Goal: Task Accomplishment & Management: Manage account settings

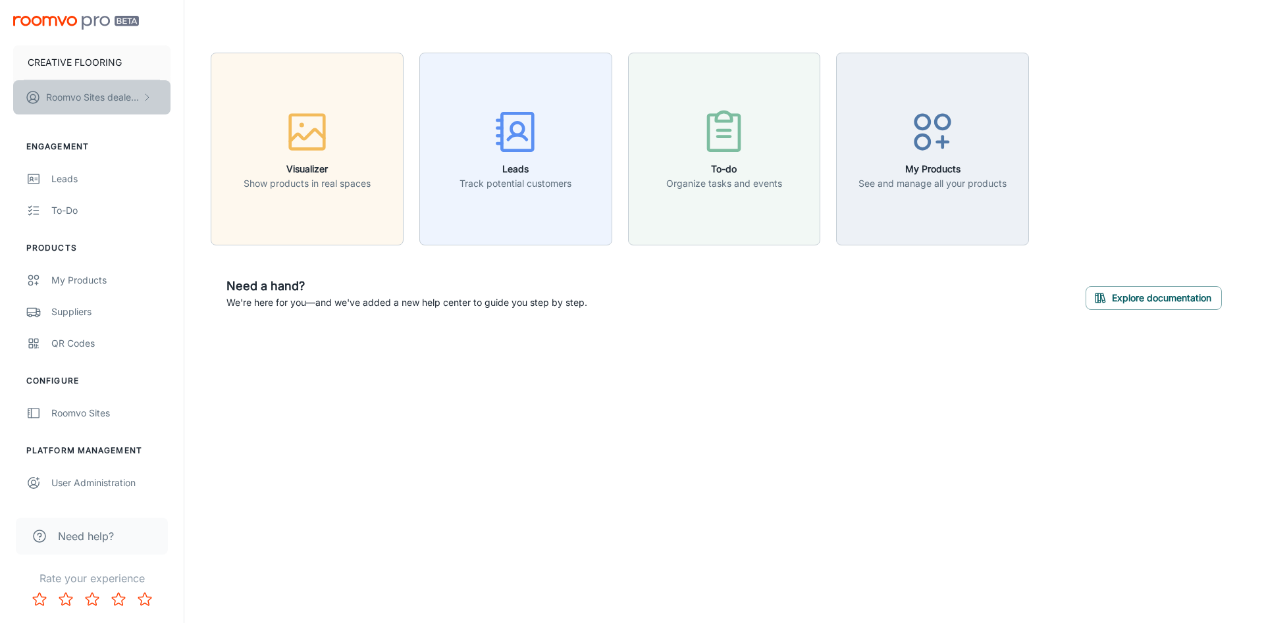
click at [88, 90] on button "Roomvo Sites dealer last name" at bounding box center [91, 97] width 157 height 34
click at [93, 59] on div at bounding box center [632, 311] width 1264 height 623
click at [63, 188] on link "Leads" at bounding box center [92, 179] width 184 height 32
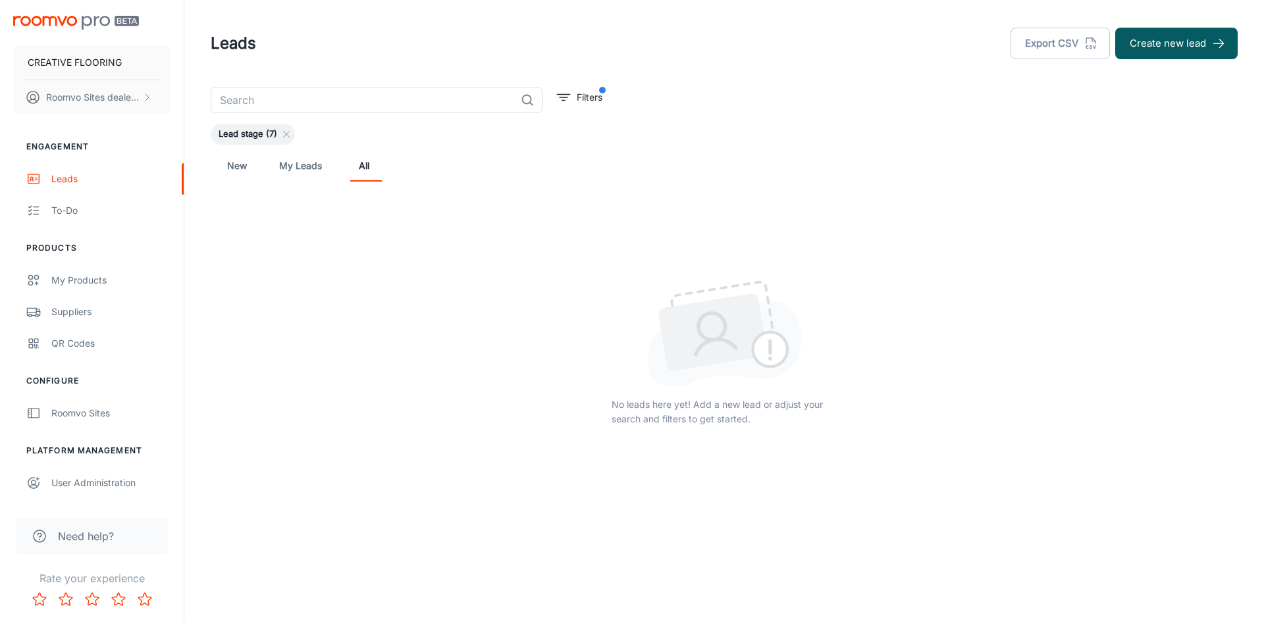
click at [239, 138] on span "Lead stage (7)" at bounding box center [248, 134] width 74 height 13
click at [101, 56] on p "CREATIVE FLOORING" at bounding box center [75, 62] width 94 height 14
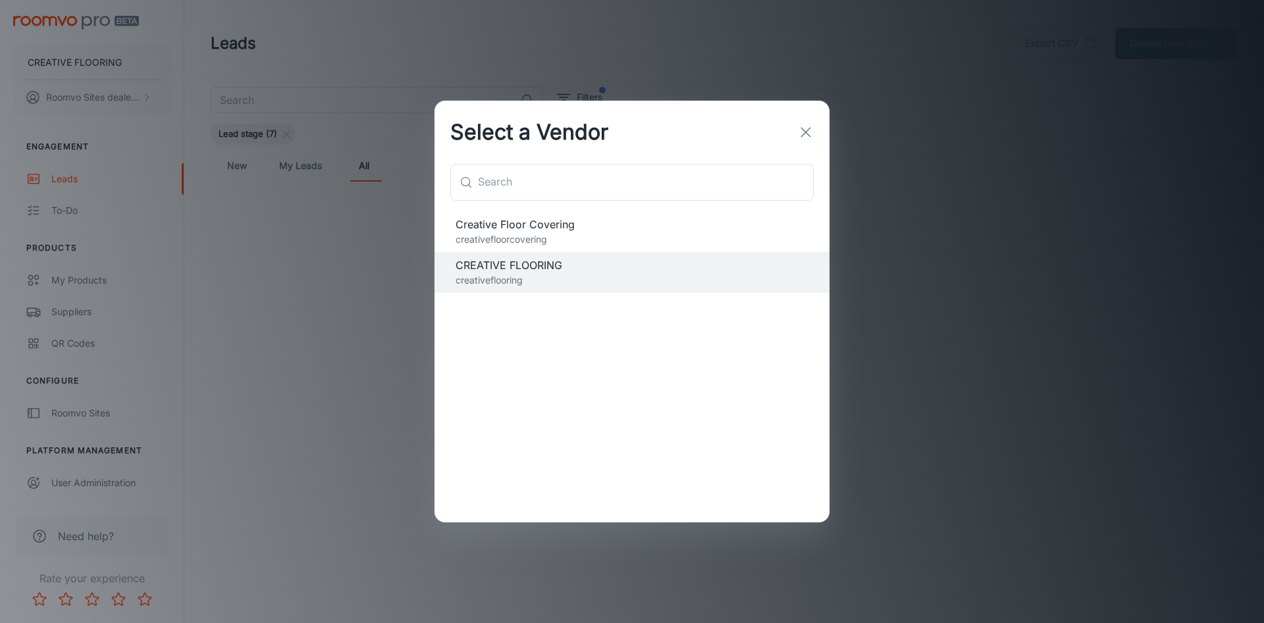
click at [488, 220] on span "Creative Floor Covering" at bounding box center [631, 225] width 353 height 16
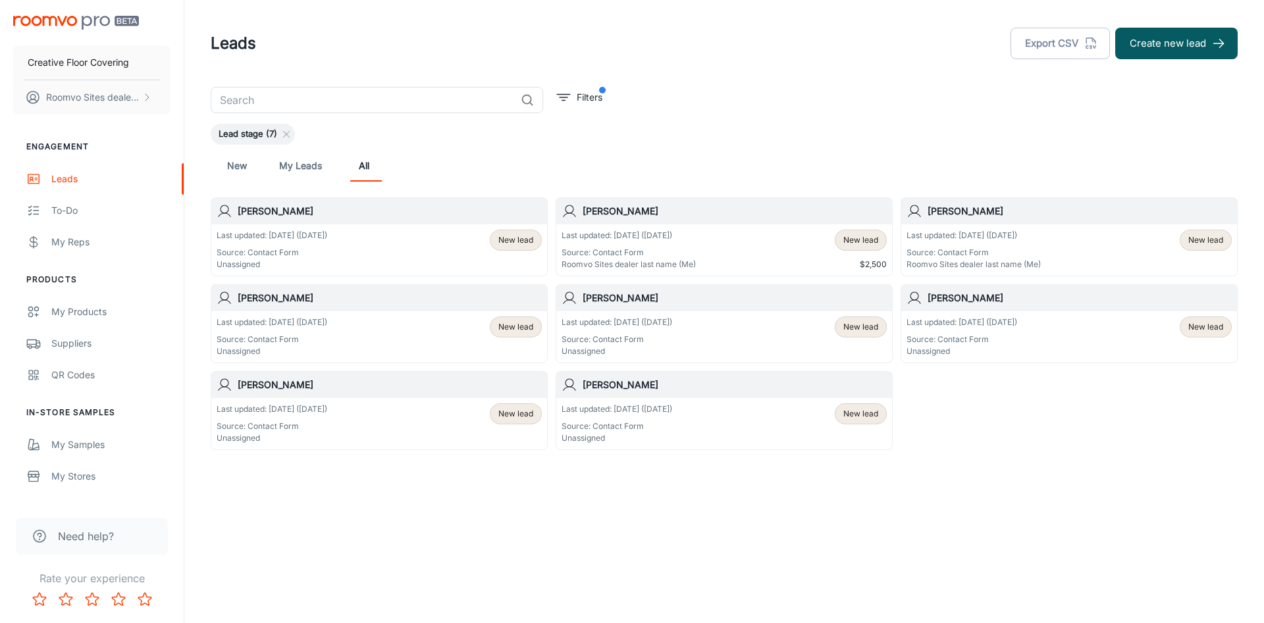
click at [396, 260] on div "Last updated: [DATE] ([DATE]) Source: Contact Form Unassigned New lead" at bounding box center [379, 250] width 325 height 41
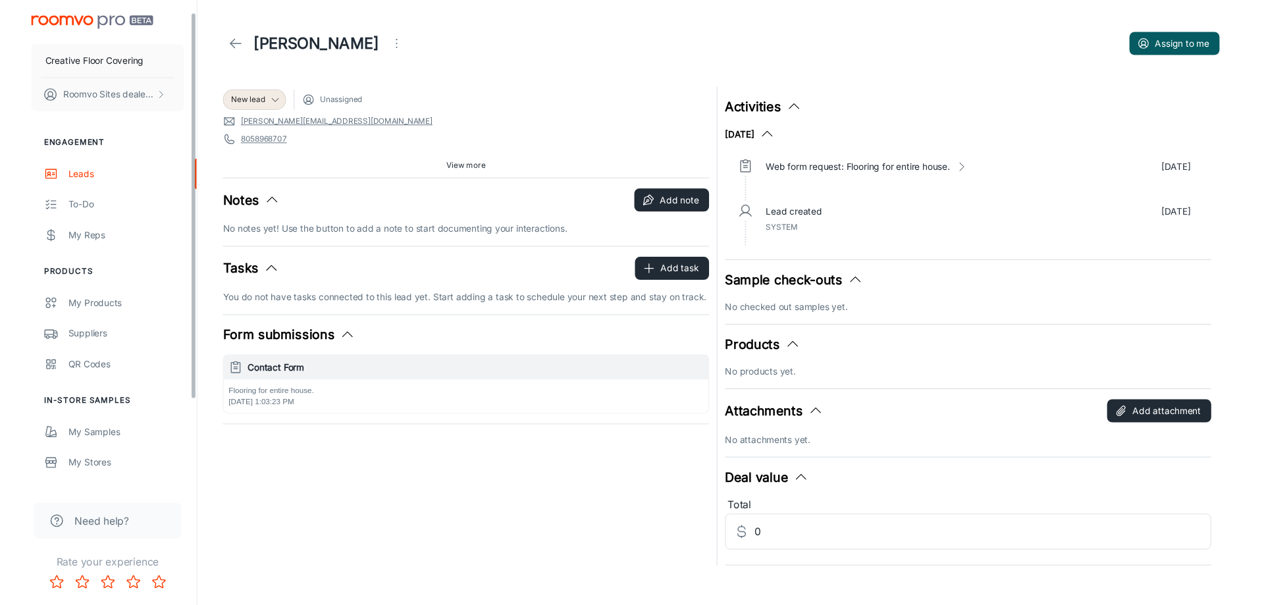
scroll to position [79, 0]
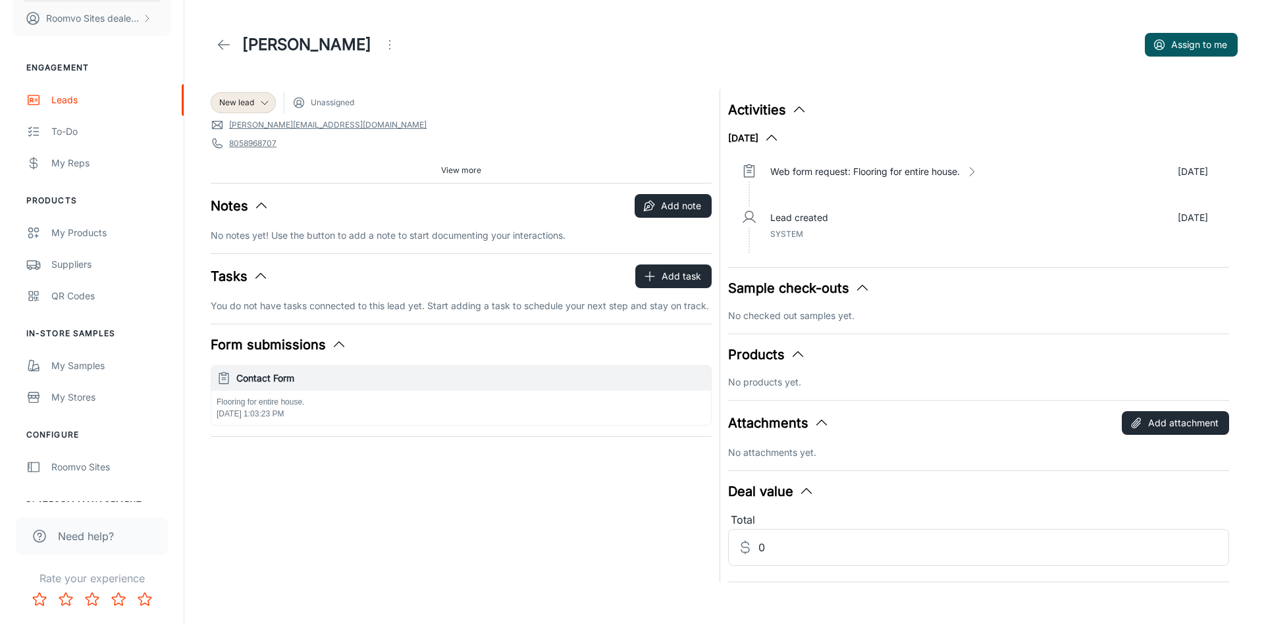
click at [916, 109] on div "Activities" at bounding box center [978, 110] width 501 height 20
click at [53, 104] on div "Leads" at bounding box center [110, 100] width 119 height 14
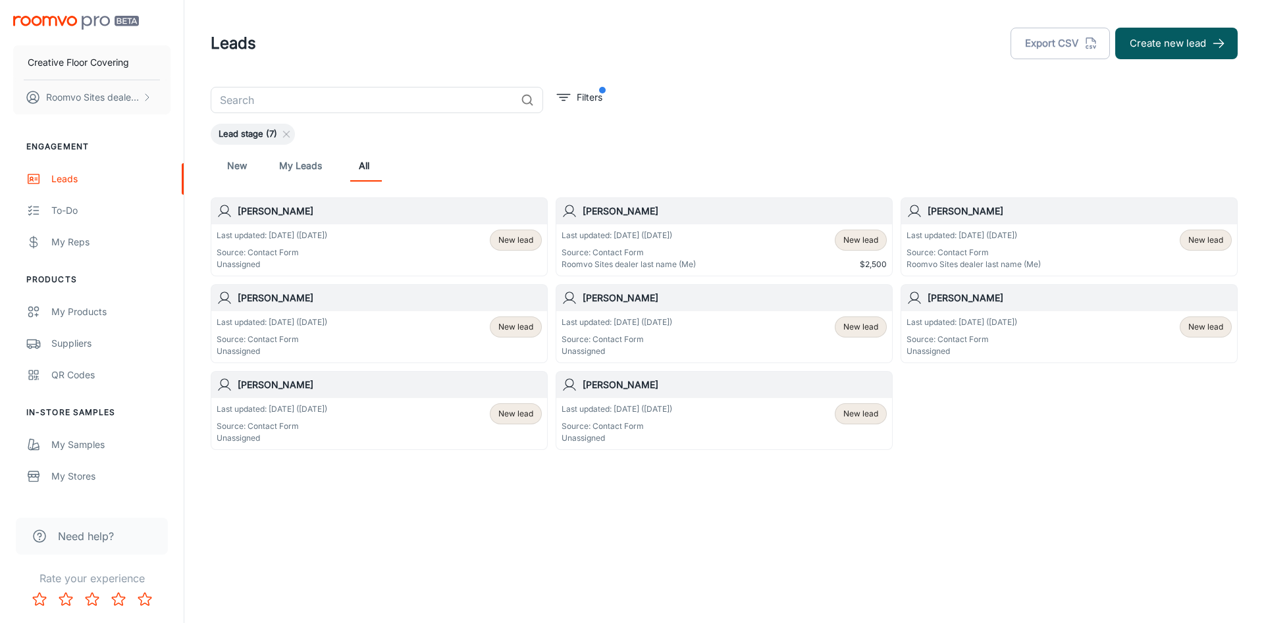
click at [282, 261] on p "Unassigned" at bounding box center [272, 265] width 111 height 12
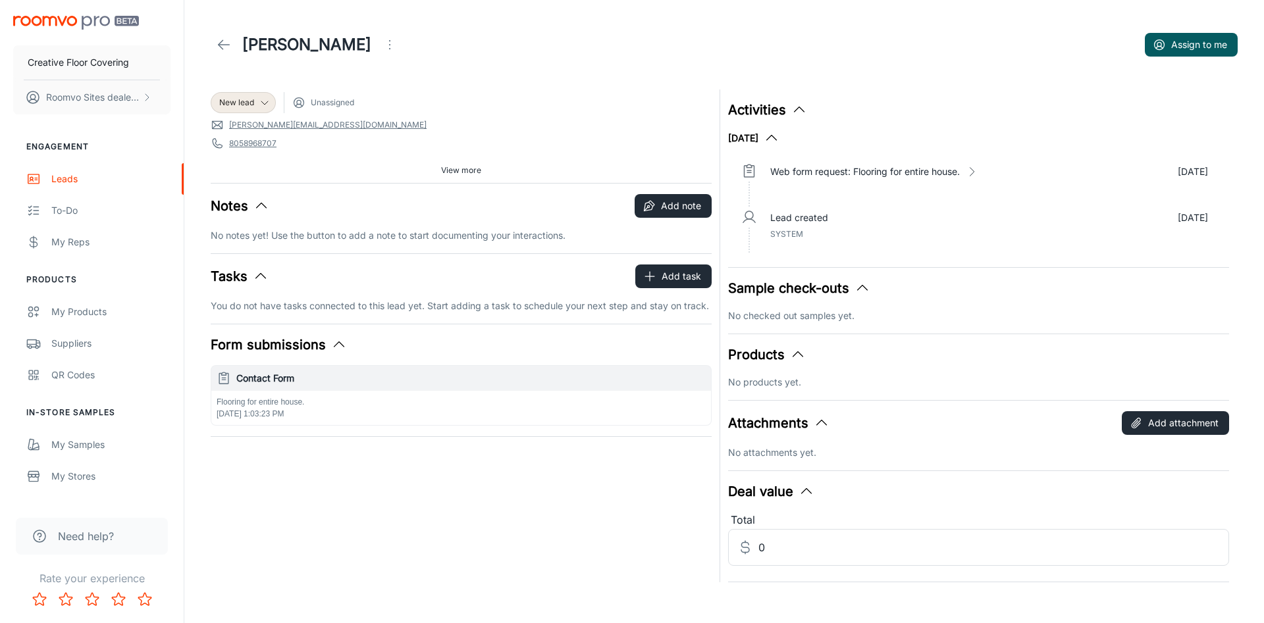
click at [439, 168] on button "View more" at bounding box center [461, 171] width 51 height 20
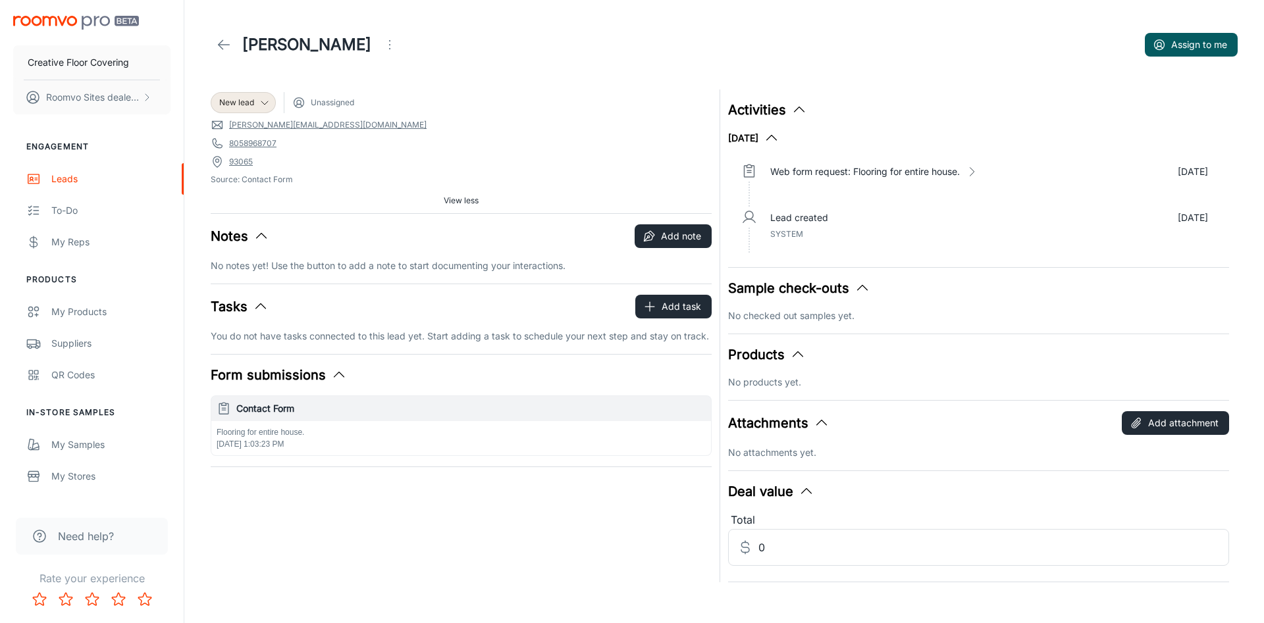
click at [439, 168] on span "93065" at bounding box center [461, 161] width 501 height 13
click at [447, 175] on span "Source: Contact Form" at bounding box center [461, 180] width 501 height 12
click at [952, 169] on p "Web form request: Flooring for entire house." at bounding box center [865, 172] width 190 height 14
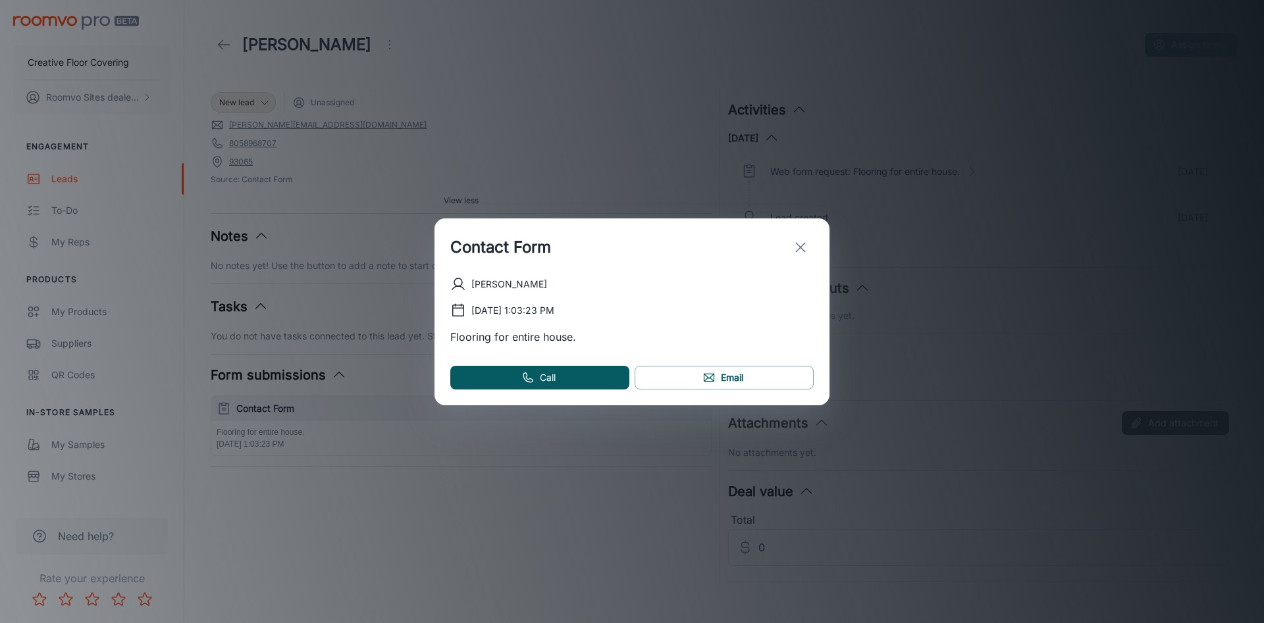
click at [801, 242] on icon "exit" at bounding box center [800, 248] width 16 height 16
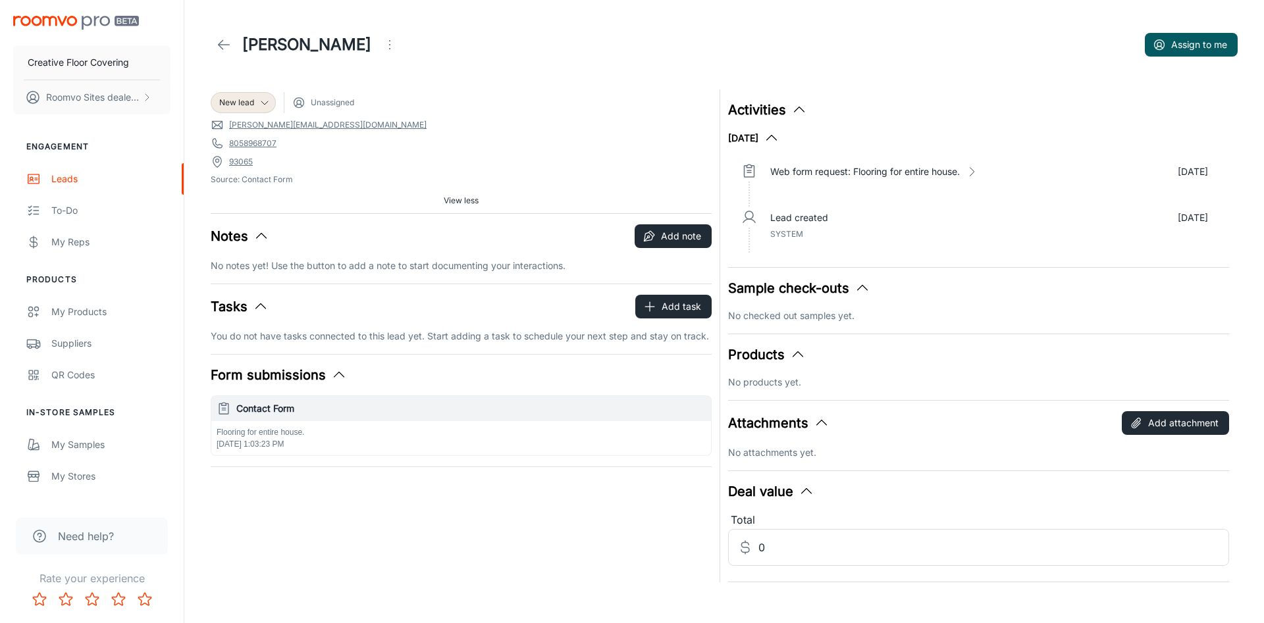
click at [500, 89] on header "[PERSON_NAME] Assign to me" at bounding box center [724, 45] width 1058 height 90
click at [382, 49] on icon "Open menu" at bounding box center [390, 45] width 16 height 16
click at [428, 76] on span "Change lead info" at bounding box center [447, 75] width 85 height 16
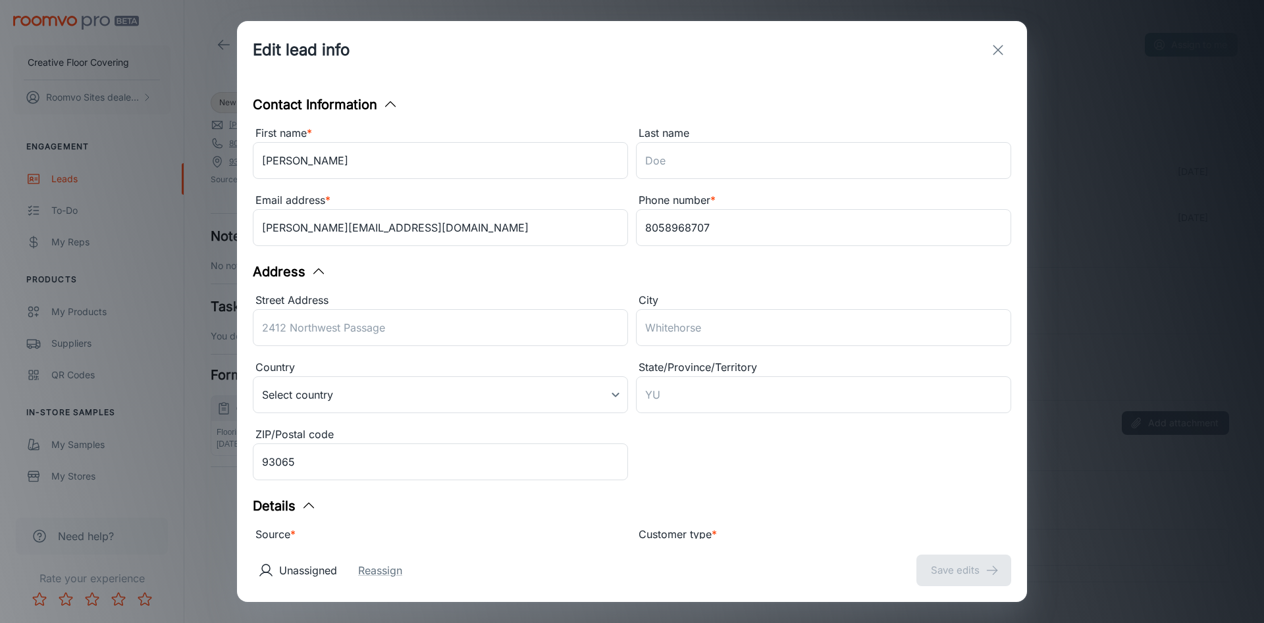
click at [1005, 57] on icon "exit" at bounding box center [998, 50] width 16 height 16
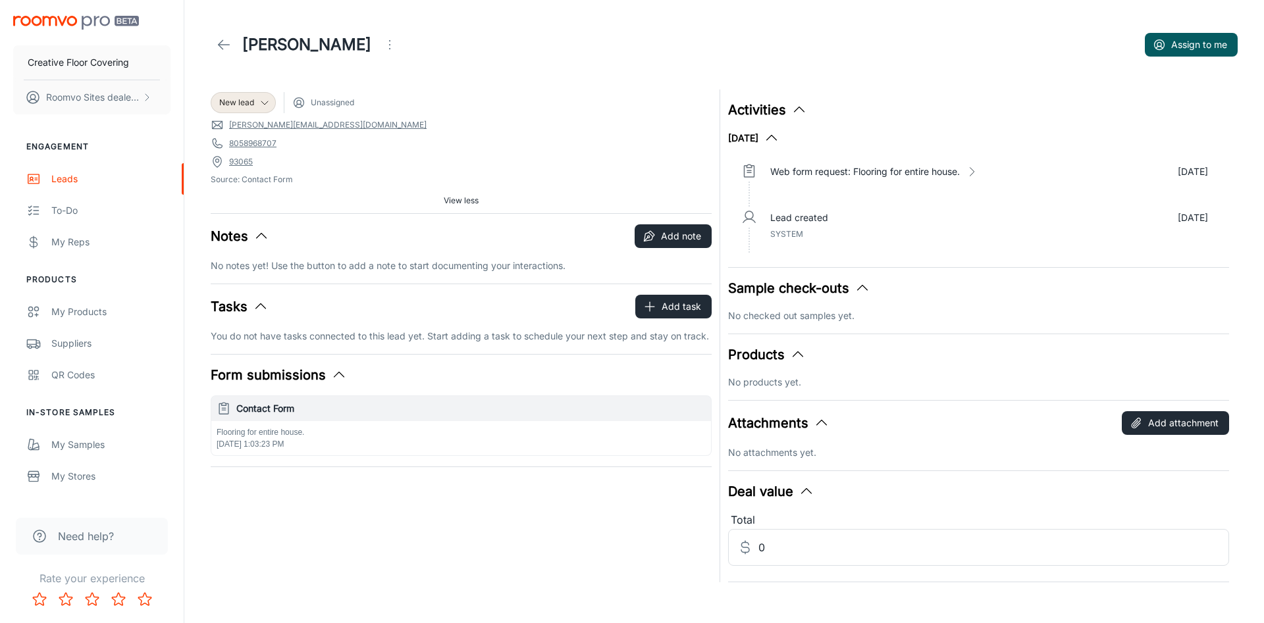
click at [382, 49] on icon "Open menu" at bounding box center [390, 45] width 16 height 16
click at [589, 52] on div at bounding box center [632, 311] width 1264 height 623
click at [233, 42] on link at bounding box center [224, 45] width 26 height 26
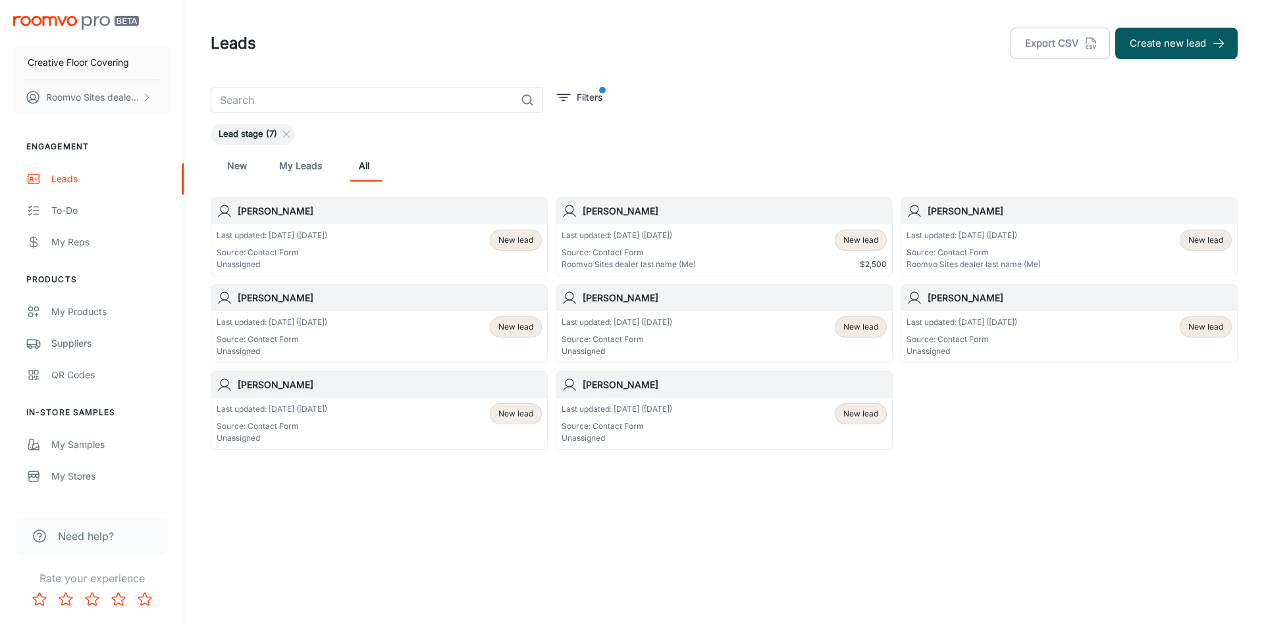
click at [406, 255] on div "Last updated: [DATE] ([DATE]) Source: Contact Form Unassigned New lead" at bounding box center [379, 250] width 325 height 41
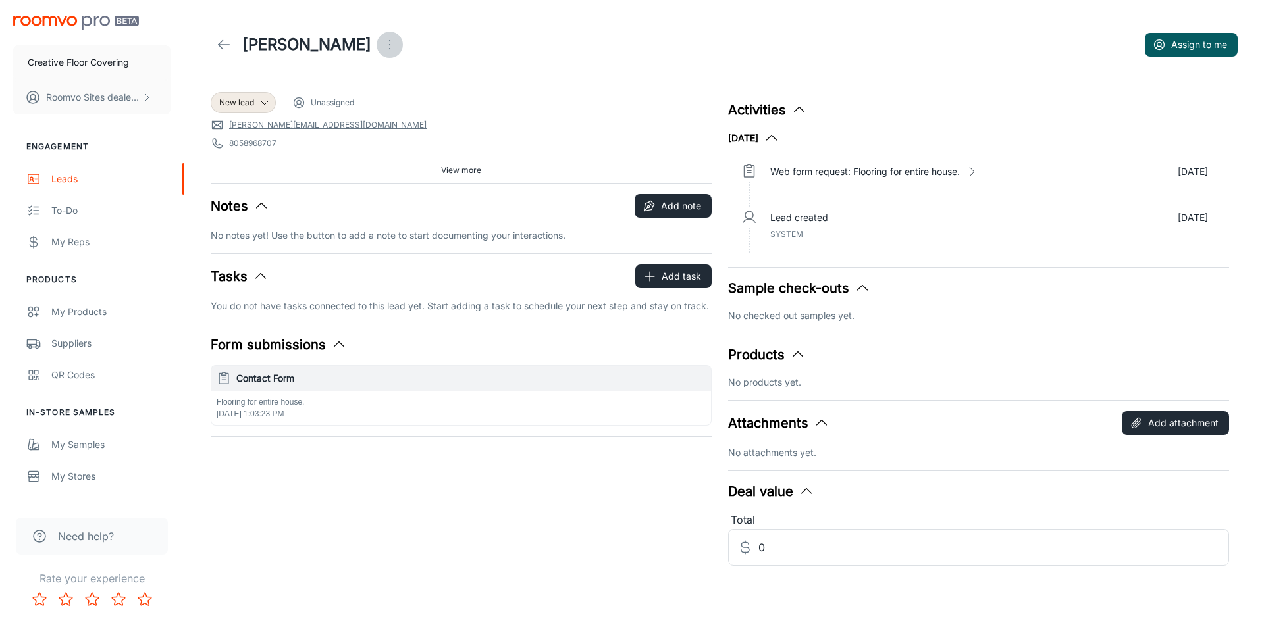
click at [382, 47] on icon "Open menu" at bounding box center [390, 45] width 16 height 16
click at [528, 68] on div at bounding box center [632, 311] width 1264 height 623
click at [1218, 43] on button "Assign to me" at bounding box center [1190, 45] width 93 height 24
click at [1067, 38] on div "[PERSON_NAME] Assign to me" at bounding box center [724, 44] width 1027 height 37
click at [220, 46] on polyline at bounding box center [220, 44] width 5 height 9
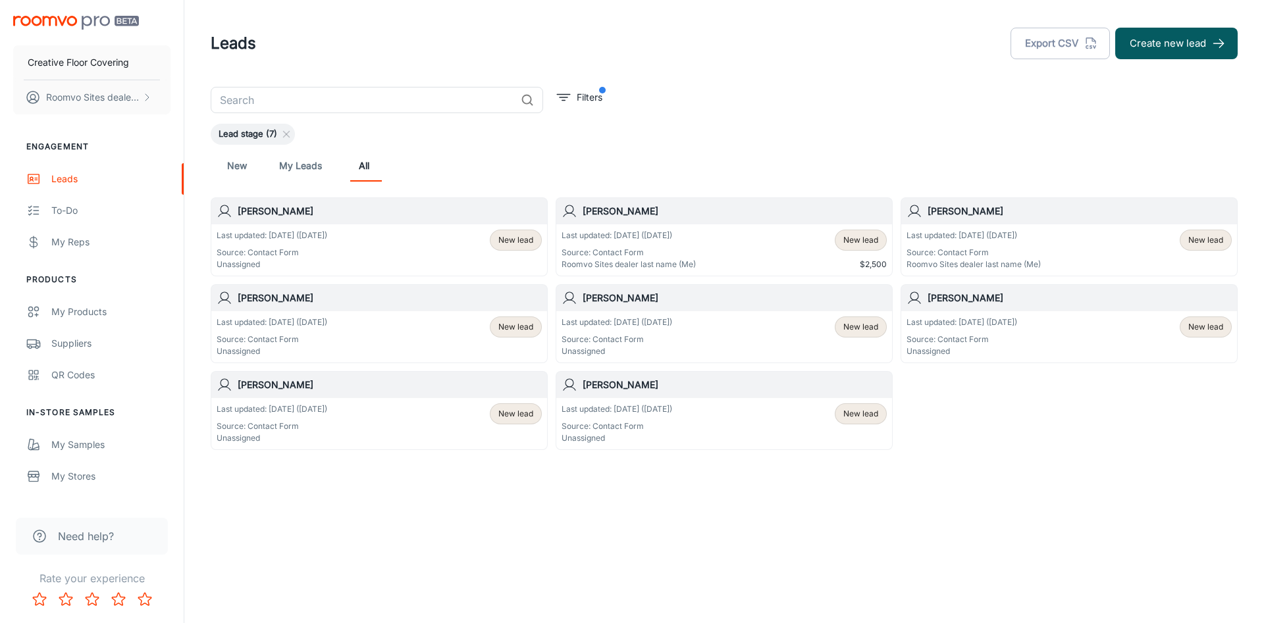
click at [796, 106] on div "​ Filters Lead stage (7) New My Leads All [PERSON_NAME] Last updated: [DATE] ([…" at bounding box center [724, 268] width 1058 height 363
click at [788, 89] on div "​ Filters Lead stage (7) New My Leads All [PERSON_NAME] Last updated: [DATE] ([…" at bounding box center [724, 268] width 1058 height 363
